Goal: Book appointment/travel/reservation

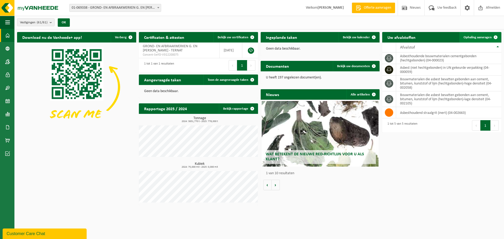
click at [485, 34] on link "Ophaling aanvragen" at bounding box center [481, 37] width 42 height 11
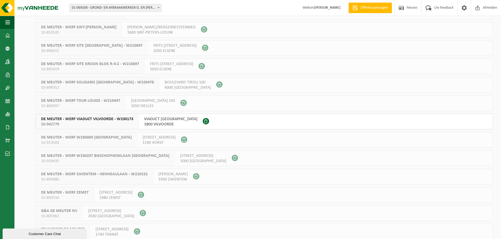
scroll to position [953, 0]
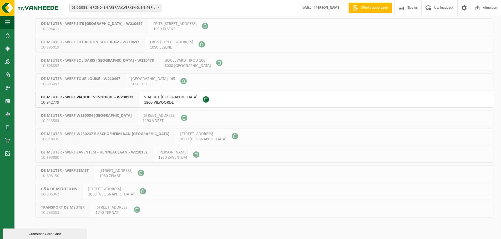
click at [158, 97] on span "VIADUCT [GEOGRAPHIC_DATA]" at bounding box center [170, 97] width 53 height 5
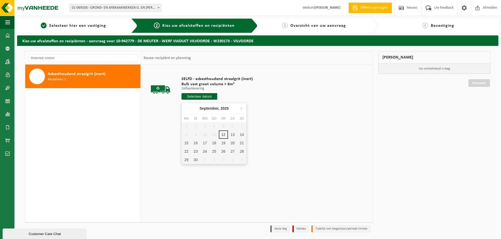
click at [203, 97] on input "text" at bounding box center [199, 96] width 36 height 7
click at [188, 142] on div "15" at bounding box center [186, 143] width 9 height 8
type input "Van [DATE]"
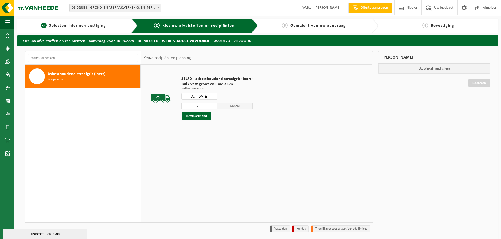
type input "2"
click at [212, 106] on input "2" at bounding box center [199, 106] width 36 height 7
click at [198, 116] on button "In winkelmand" at bounding box center [196, 116] width 29 height 8
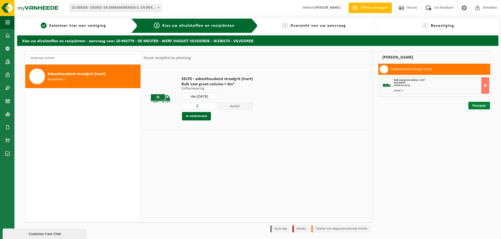
click at [477, 104] on link "Doorgaan" at bounding box center [479, 106] width 22 height 8
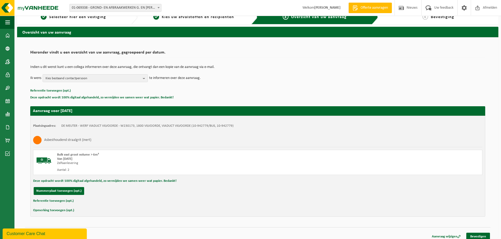
scroll to position [13, 0]
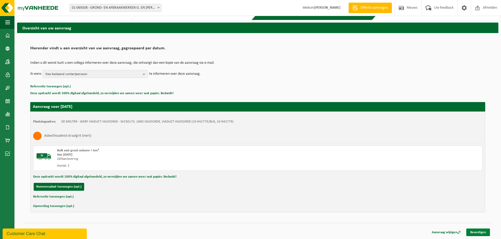
click at [482, 230] on link "Bevestigen" at bounding box center [478, 233] width 24 height 8
